Goal: Task Accomplishment & Management: Manage account settings

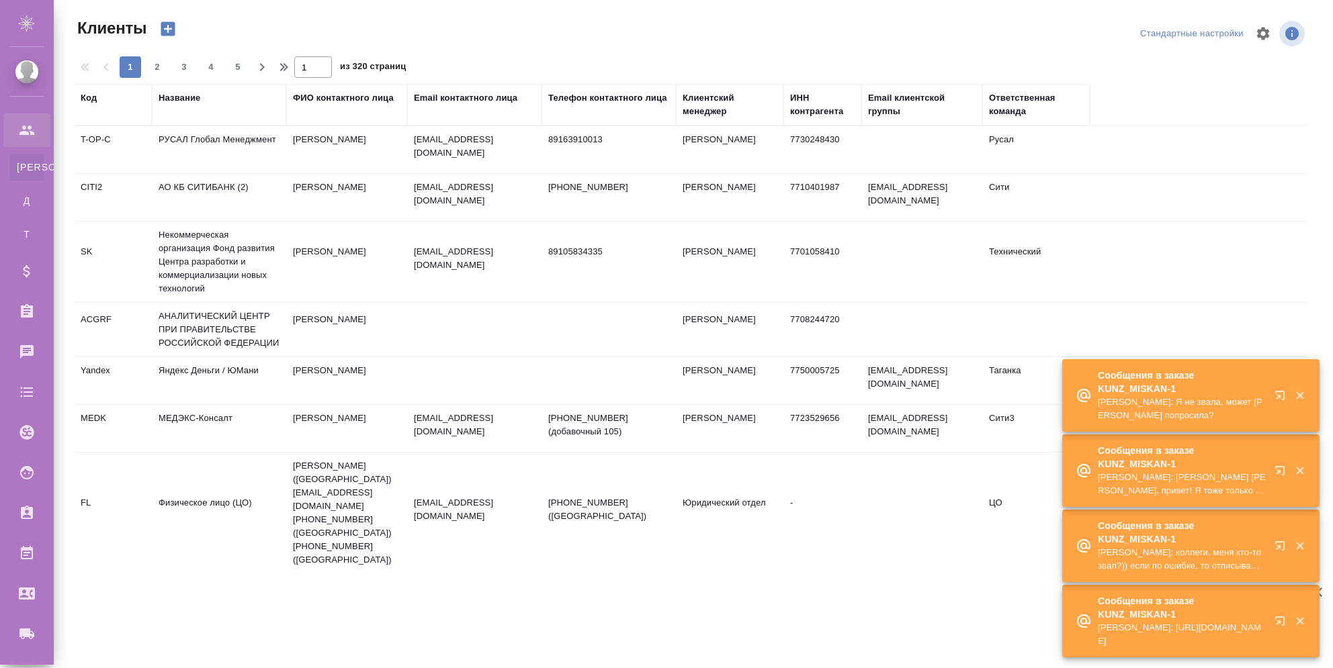
select select "RU"
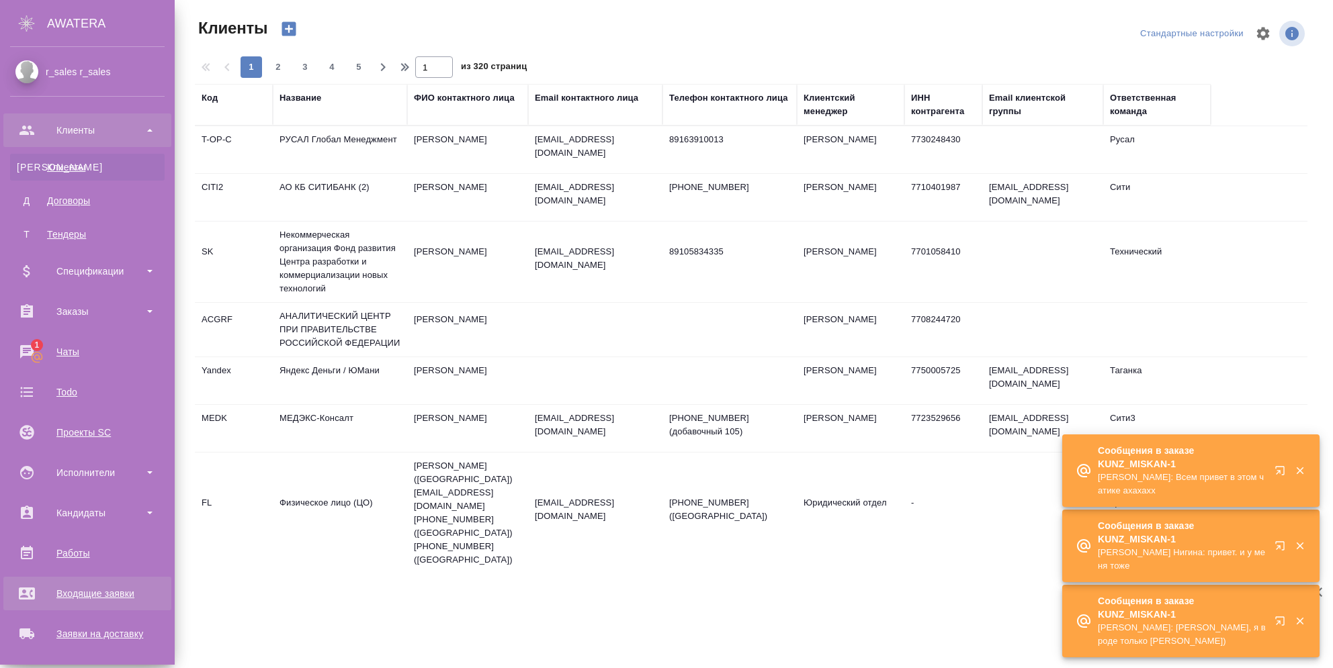
click at [88, 586] on div "Входящие заявки" at bounding box center [87, 594] width 154 height 20
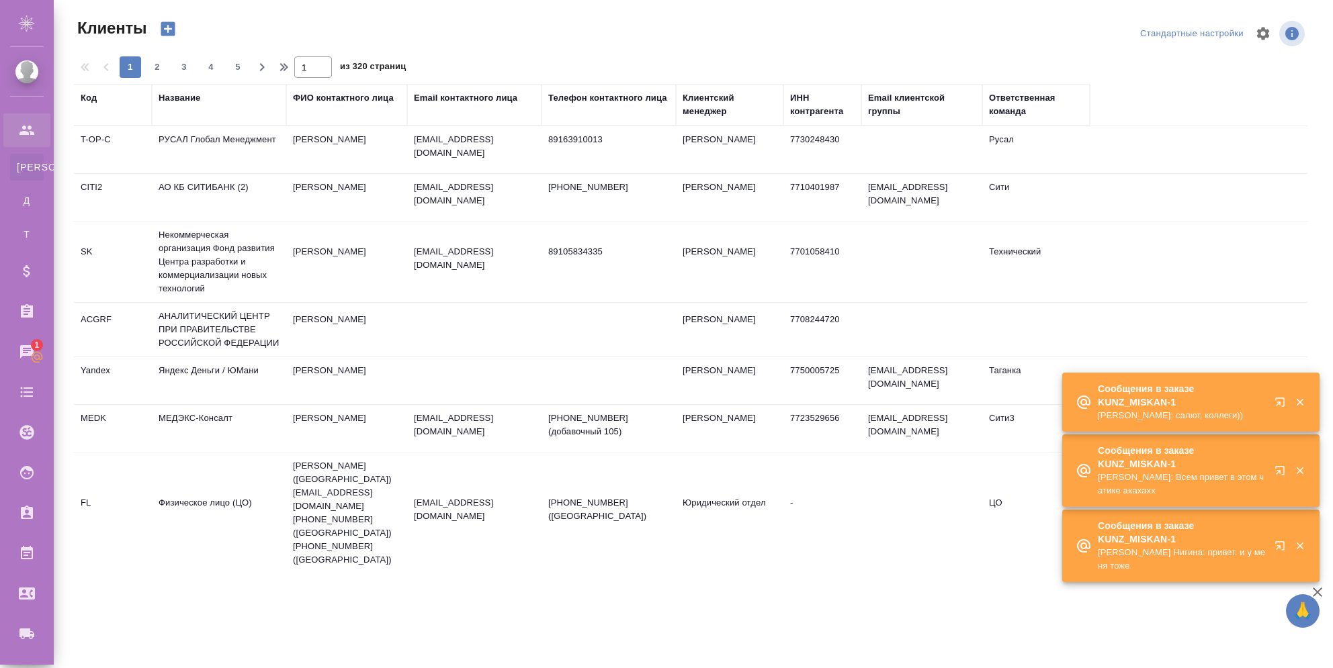
select select "RU"
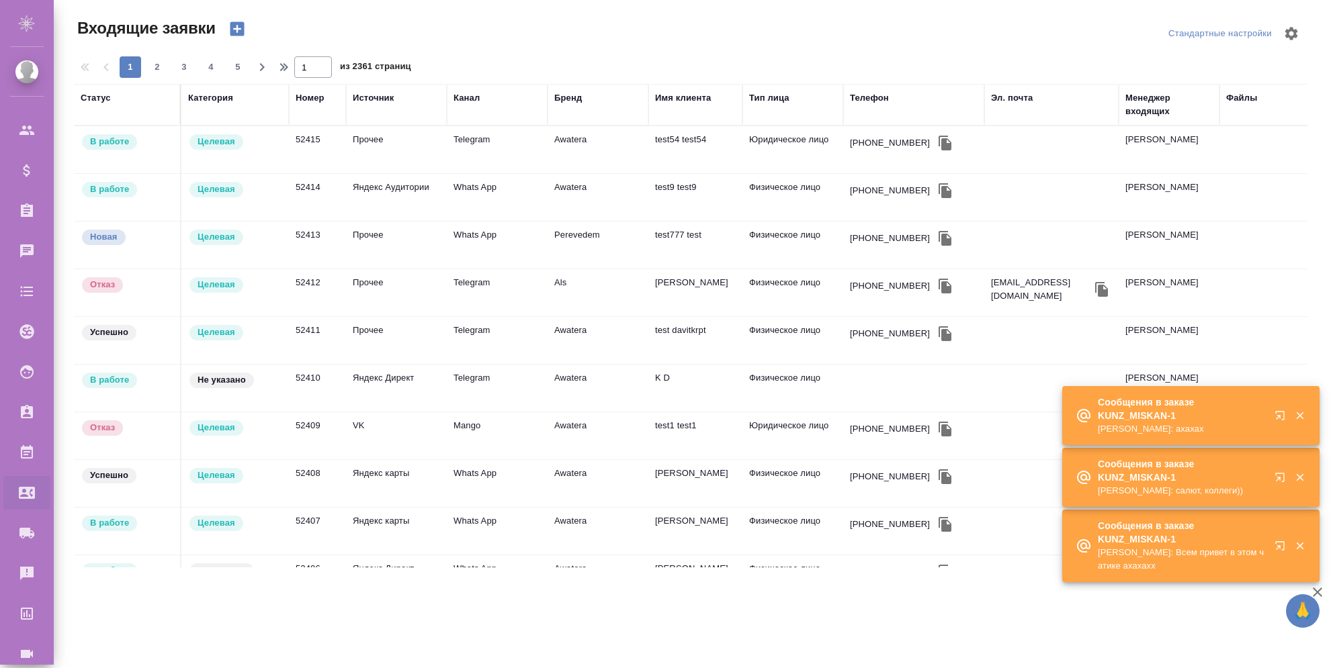
click at [270, 141] on div "Целевая" at bounding box center [235, 142] width 94 height 18
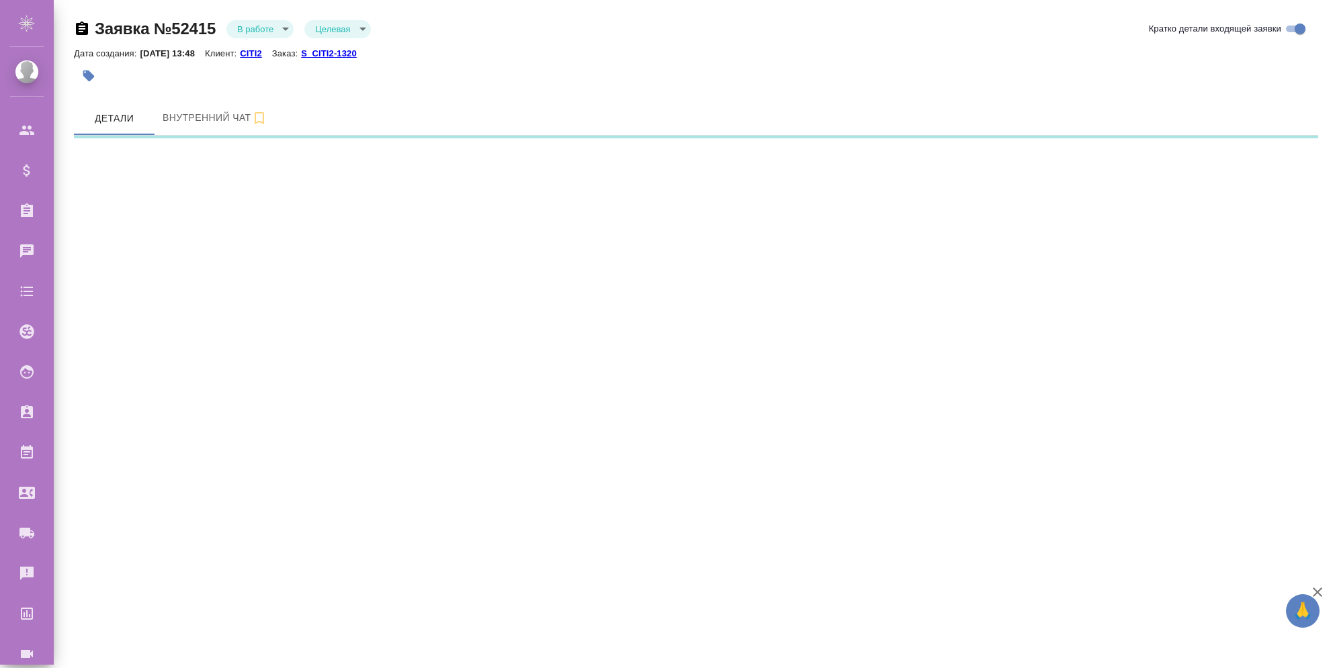
select select "RU"
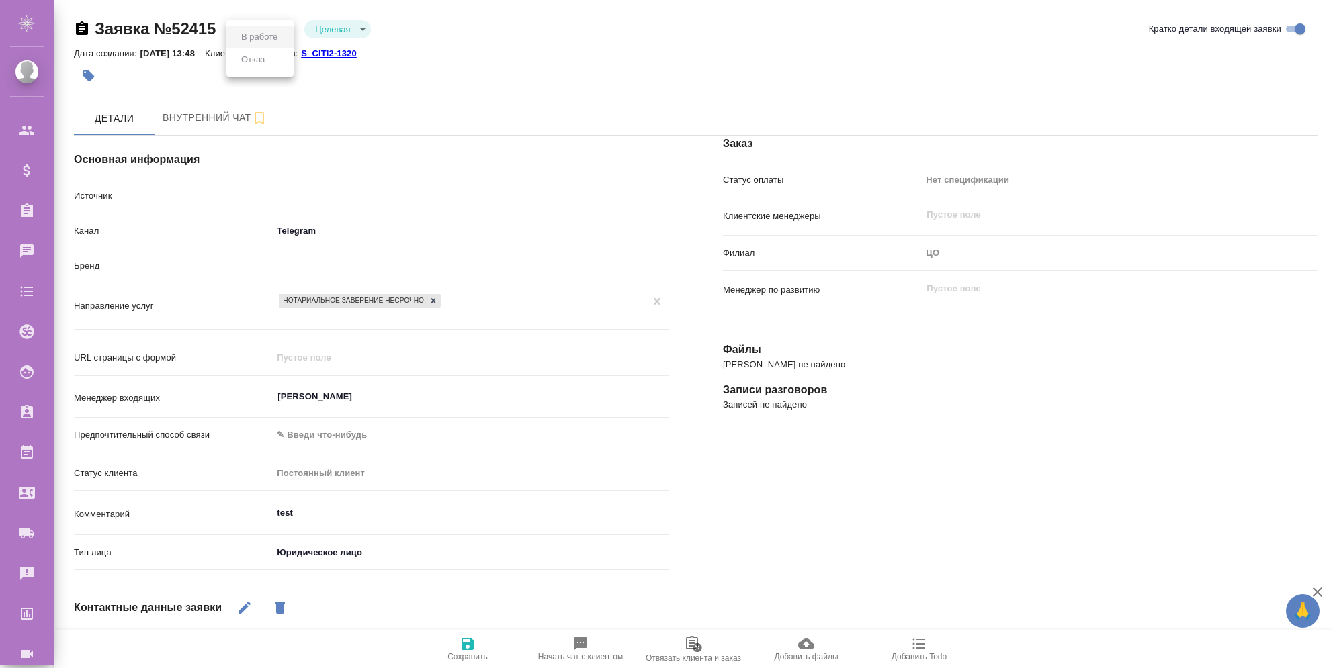
click at [291, 30] on body "🙏 .cls-1 fill:#fff; AWATERA r_sales r_sales Клиенты Спецификации Заказы Чаты To…" at bounding box center [666, 334] width 1333 height 668
drag, startPoint x: 1159, startPoint y: 363, endPoint x: 1119, endPoint y: 377, distance: 42.1
click at [1159, 363] on div at bounding box center [666, 334] width 1333 height 668
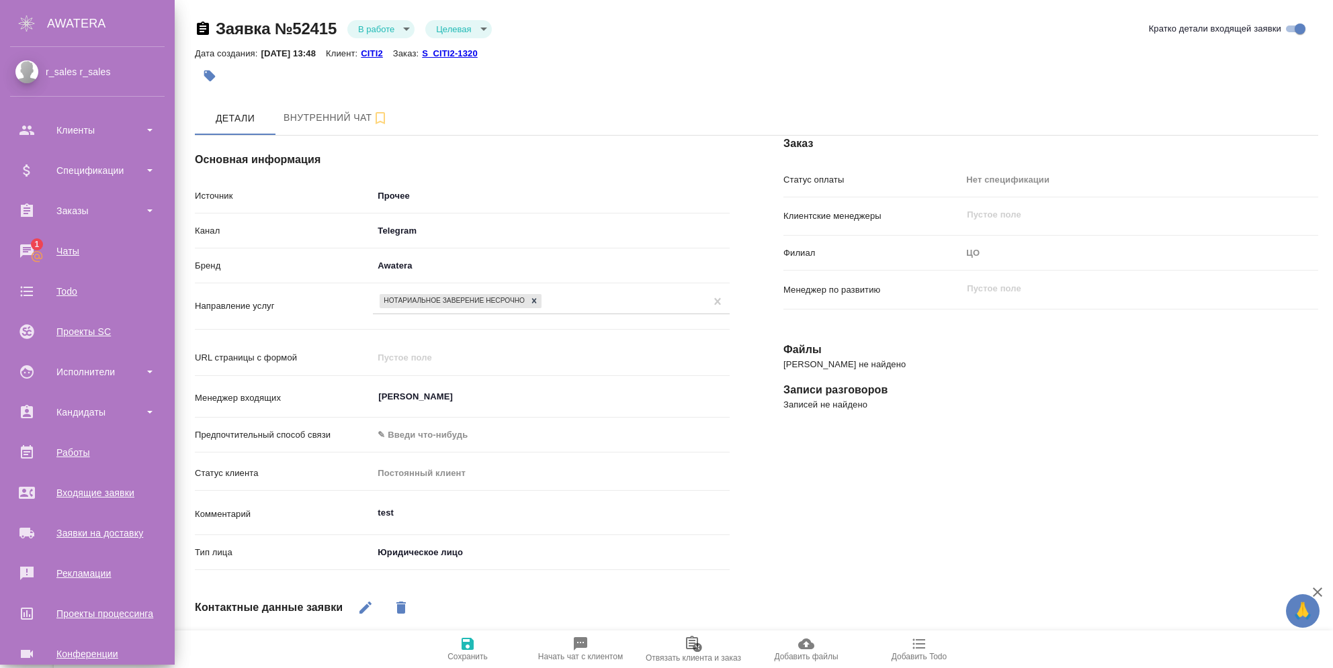
type textarea "x"
